Goal: Task Accomplishment & Management: Use online tool/utility

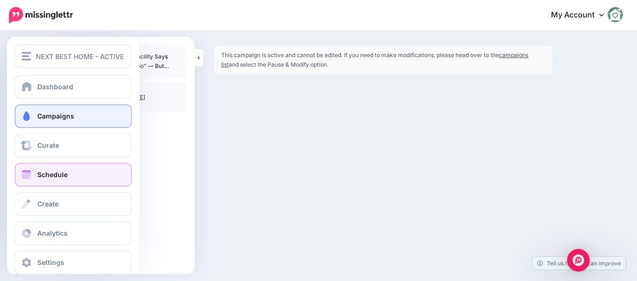
click at [26, 179] on span at bounding box center [26, 174] width 12 height 9
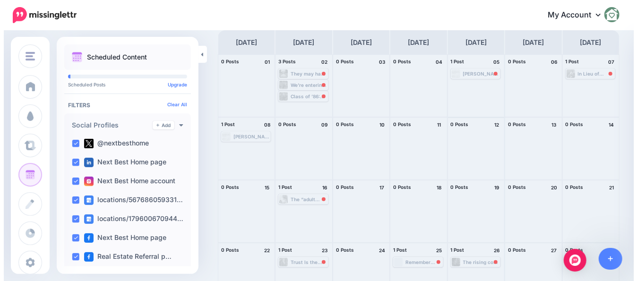
scroll to position [134, 0]
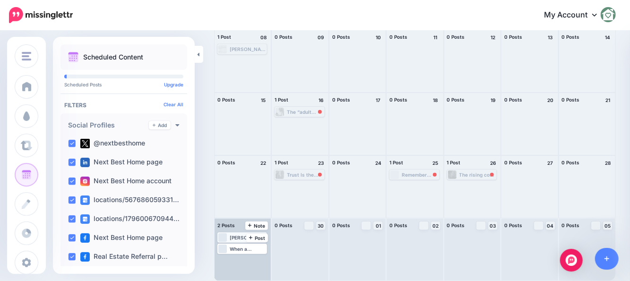
click at [234, 237] on div "[PERSON_NAME] carries an undercurrent of advocacy—for her clients and for vulne…" at bounding box center [248, 238] width 36 height 6
click at [232, 250] on span "Edit" at bounding box center [232, 249] width 8 height 5
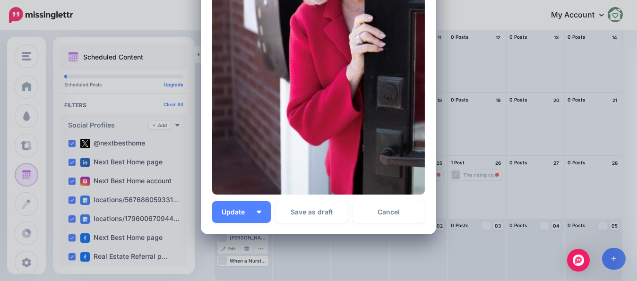
scroll to position [363, 0]
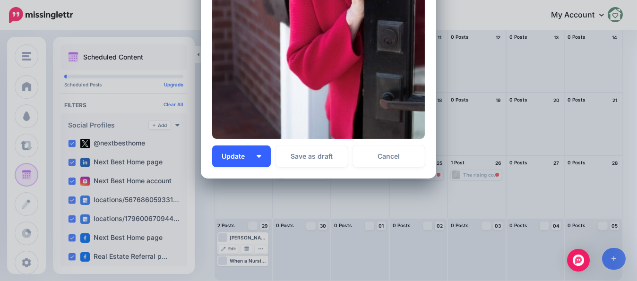
click at [257, 156] on img "button" at bounding box center [259, 156] width 5 height 3
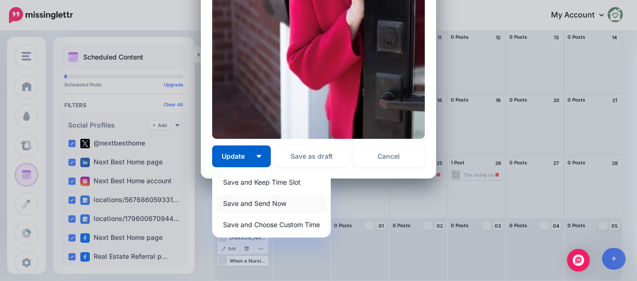
click at [248, 208] on link "Save and Send Now" at bounding box center [271, 203] width 111 height 18
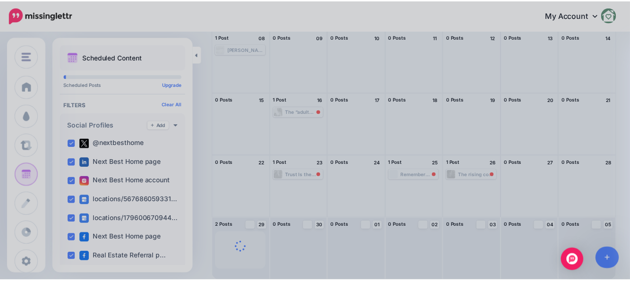
scroll to position [0, 0]
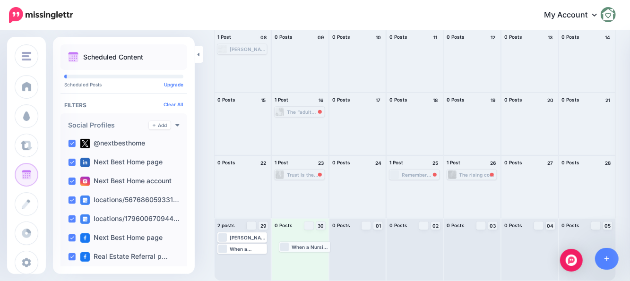
drag, startPoint x: 256, startPoint y: 250, endPoint x: 319, endPoint y: 248, distance: 62.9
